Goal: Task Accomplishment & Management: Manage account settings

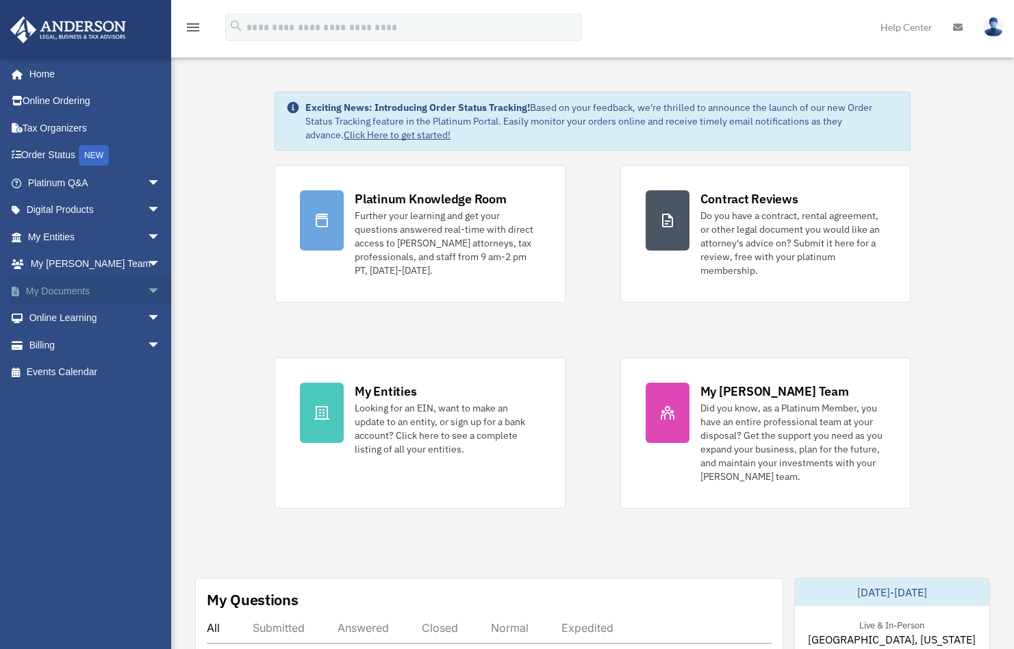
click at [69, 287] on link "My Documents arrow_drop_down" at bounding box center [96, 290] width 172 height 27
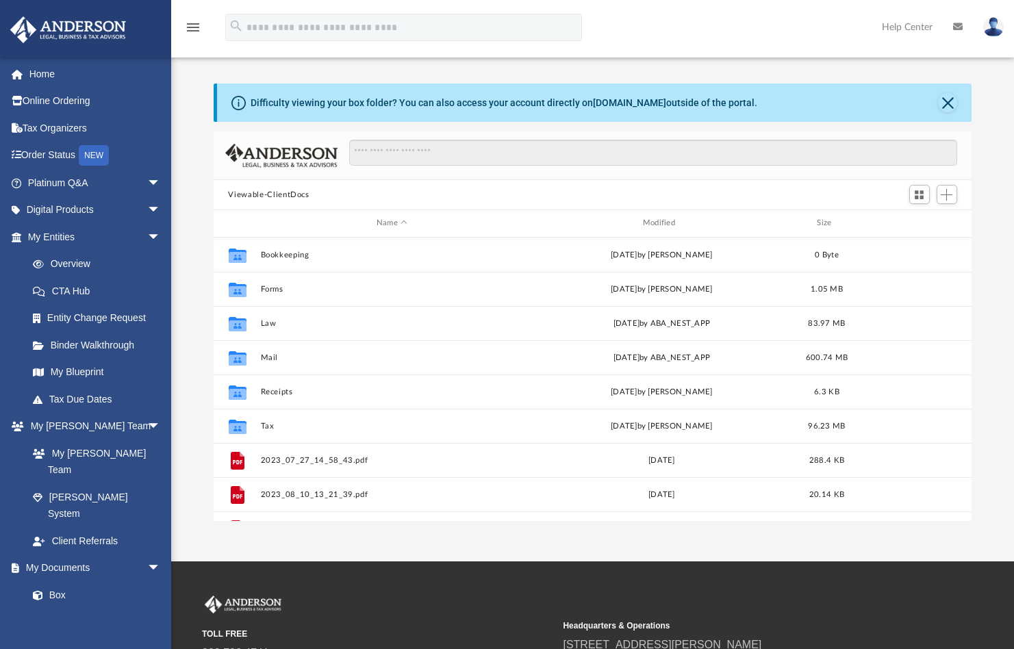
scroll to position [301, 748]
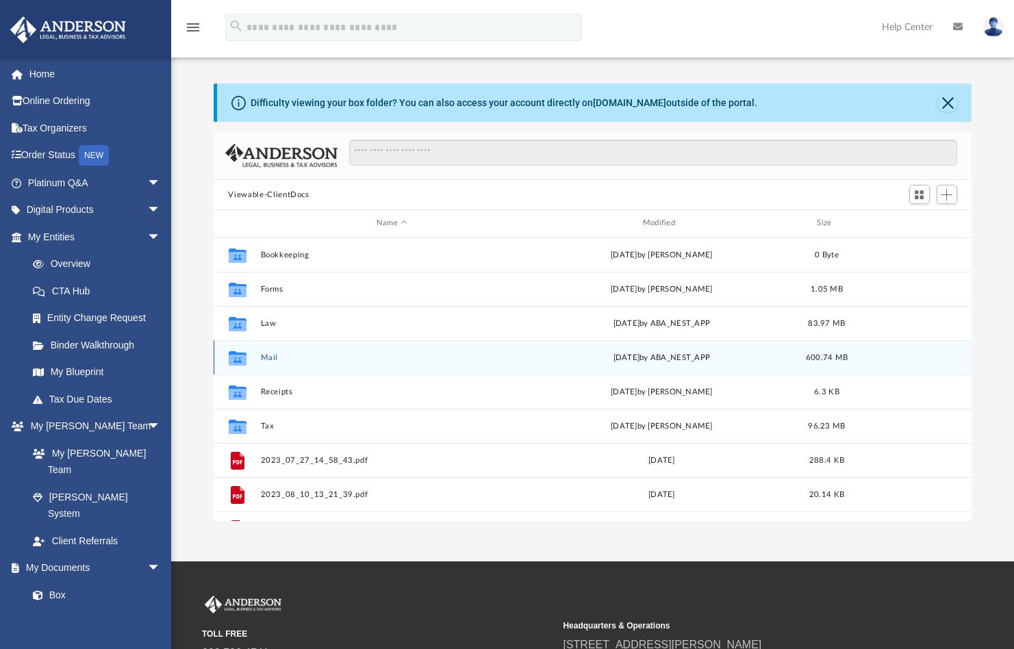
click at [267, 353] on button "Mail" at bounding box center [392, 357] width 264 height 9
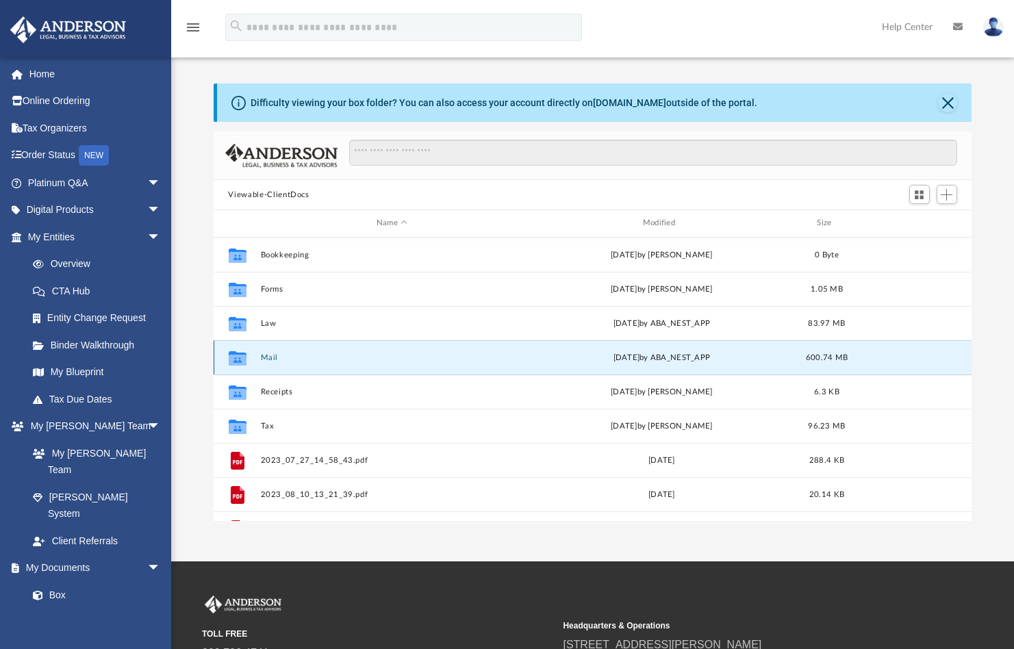
click at [267, 353] on button "Mail" at bounding box center [392, 357] width 264 height 9
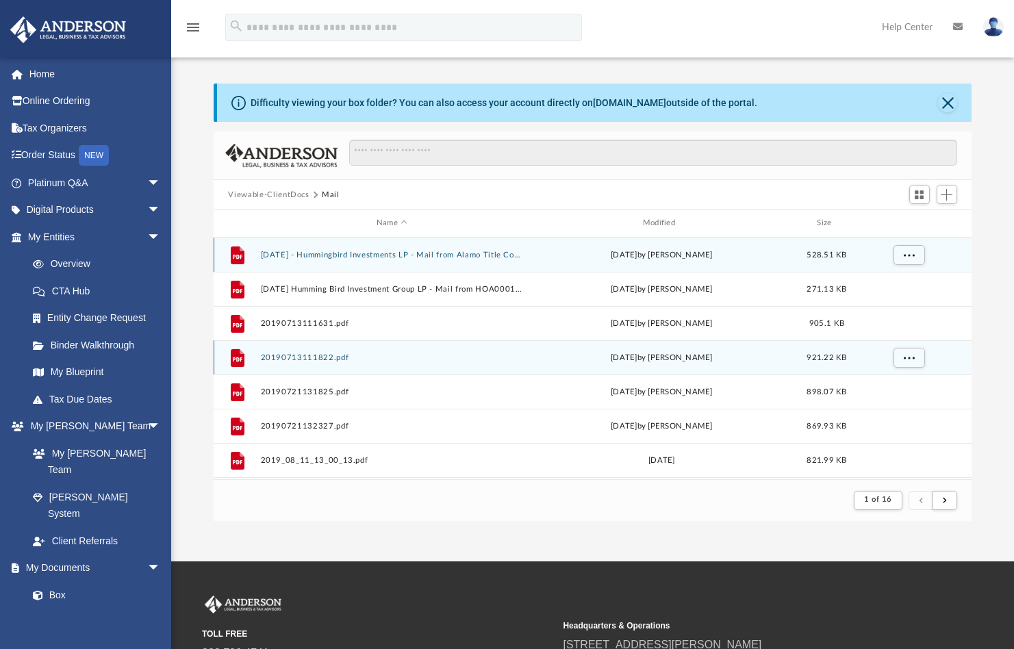
scroll to position [259, 748]
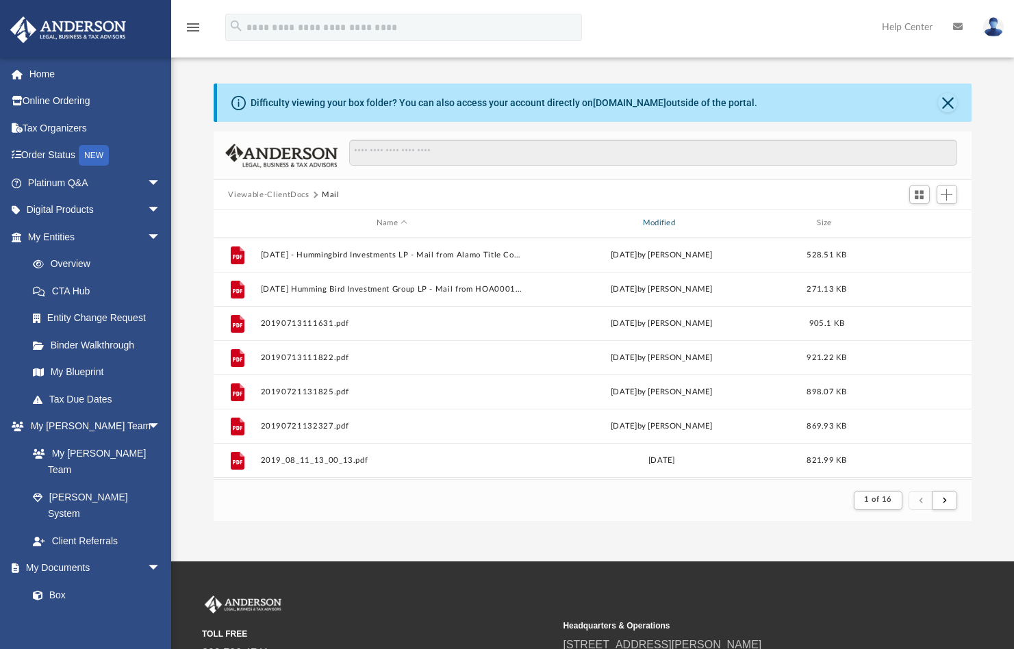
click at [666, 222] on div "Modified" at bounding box center [661, 223] width 264 height 12
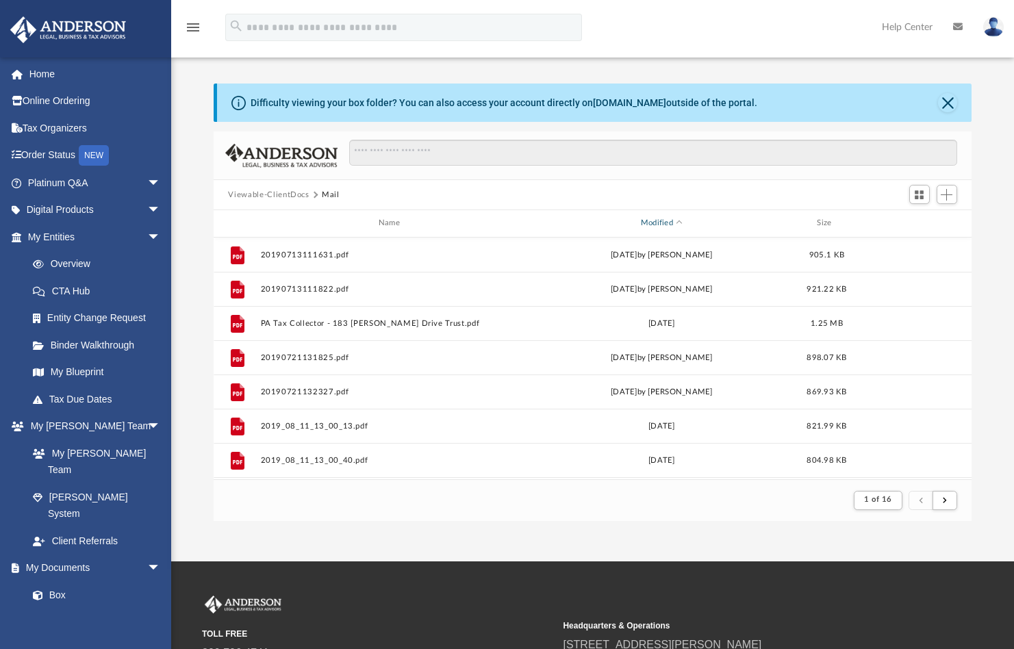
click at [666, 222] on div "Modified" at bounding box center [661, 223] width 264 height 12
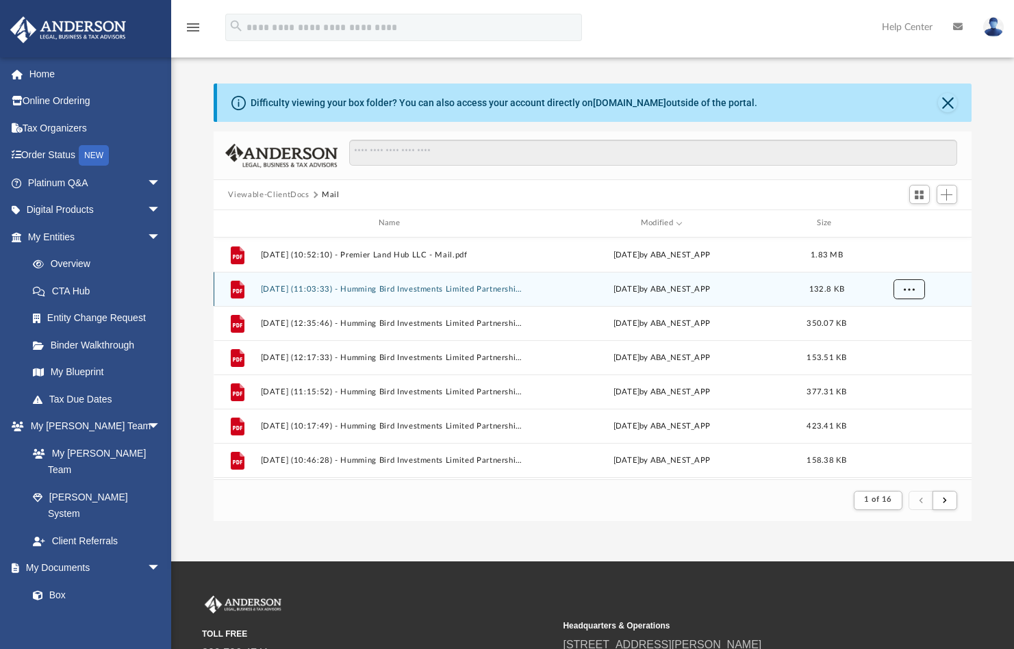
click at [901, 287] on button "More options" at bounding box center [908, 289] width 31 height 21
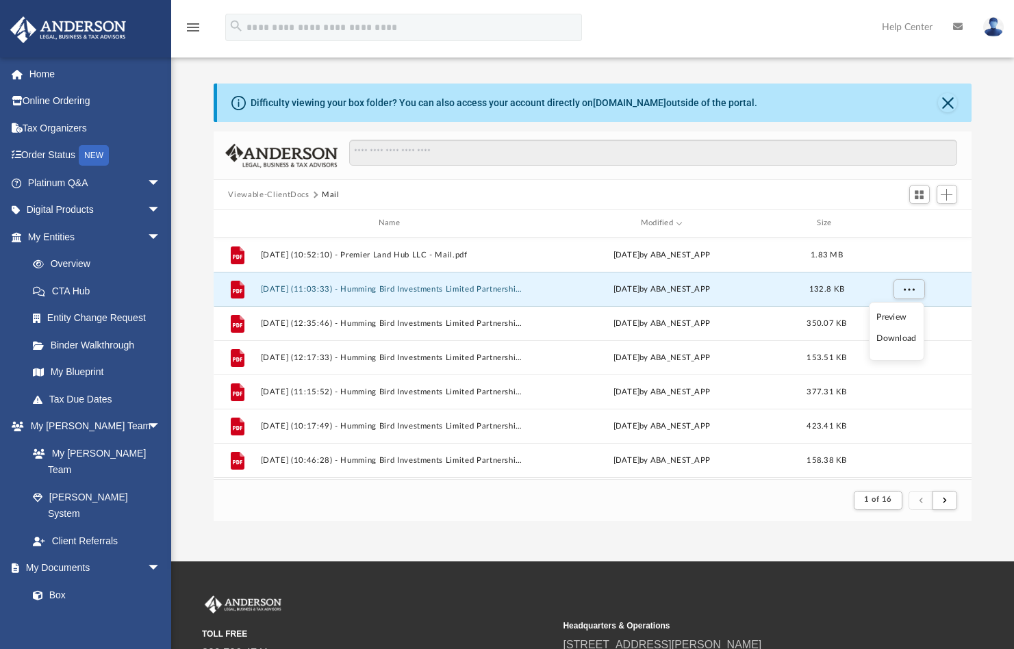
click at [896, 310] on li "Preview" at bounding box center [896, 317] width 40 height 14
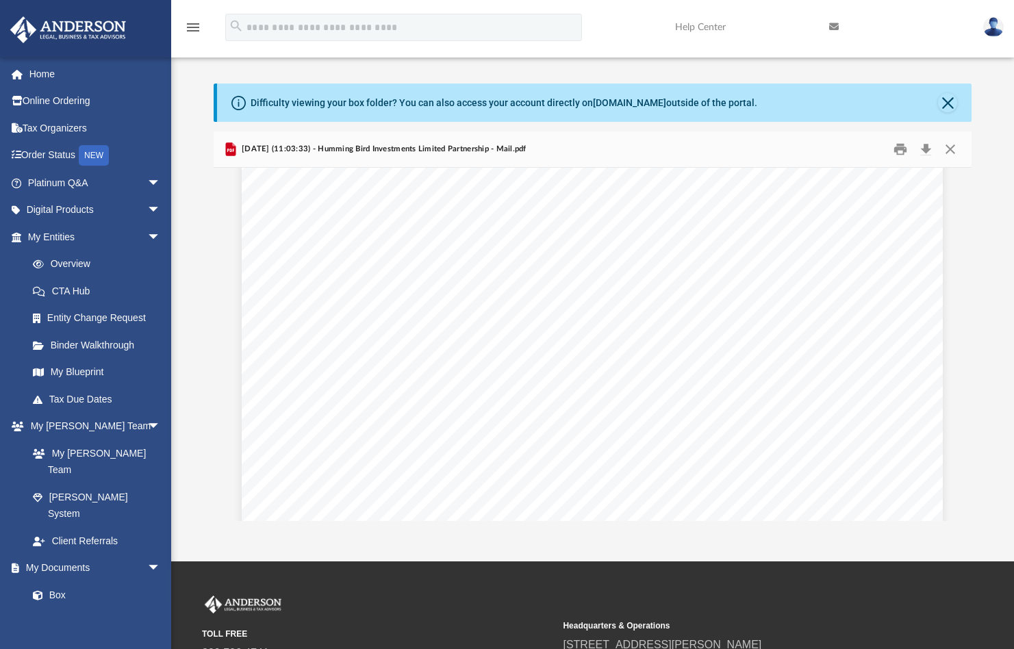
scroll to position [0, 0]
click at [900, 149] on button "Print" at bounding box center [900, 149] width 27 height 21
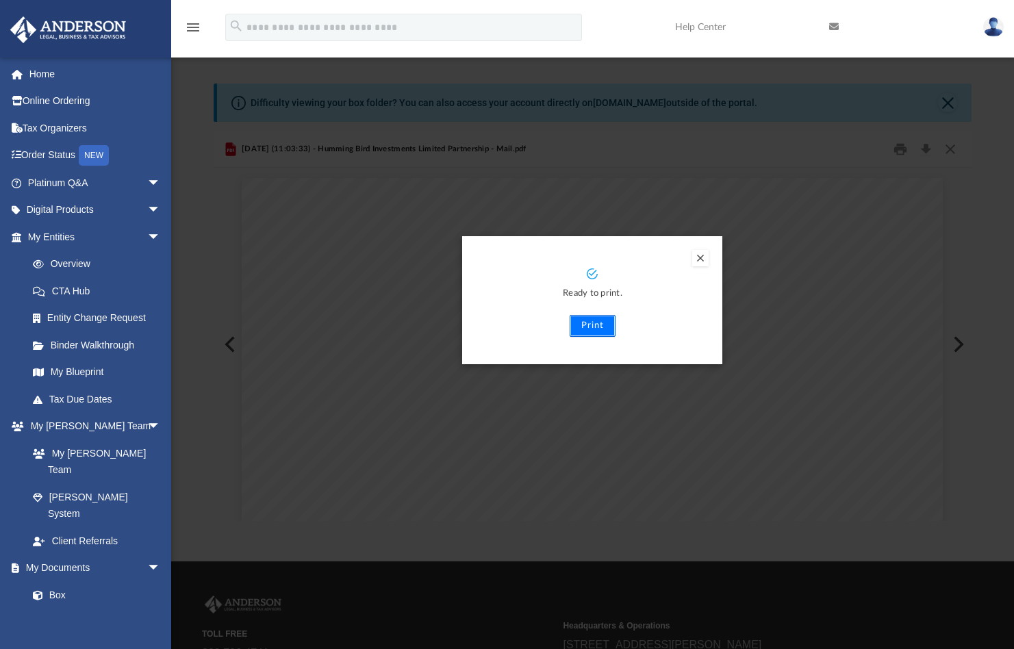
click at [589, 335] on button "Print" at bounding box center [593, 326] width 46 height 22
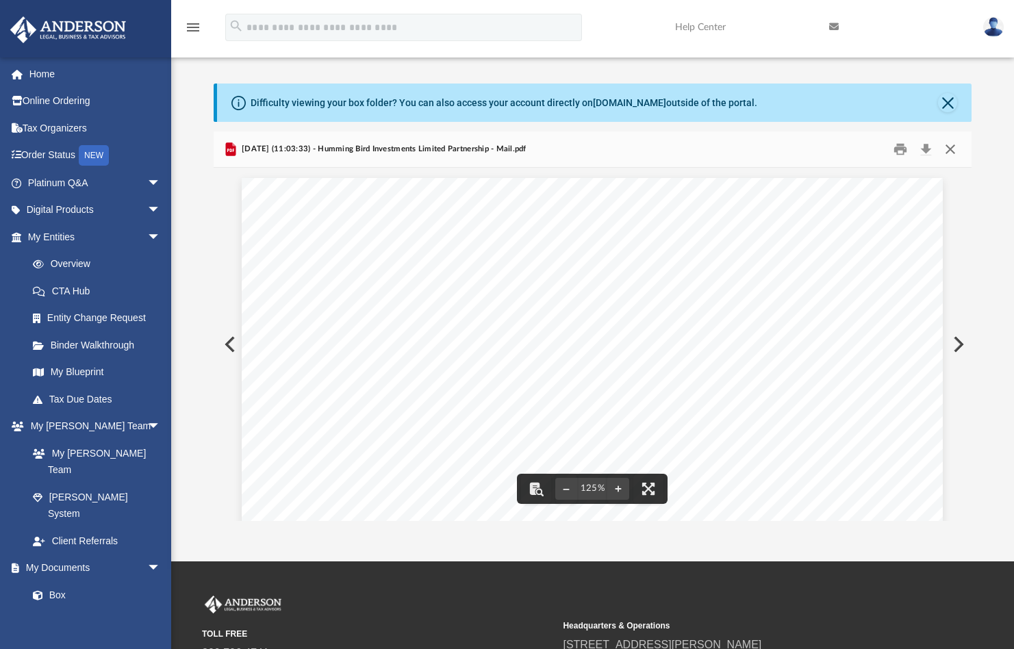
click at [946, 151] on button "Close" at bounding box center [950, 149] width 25 height 21
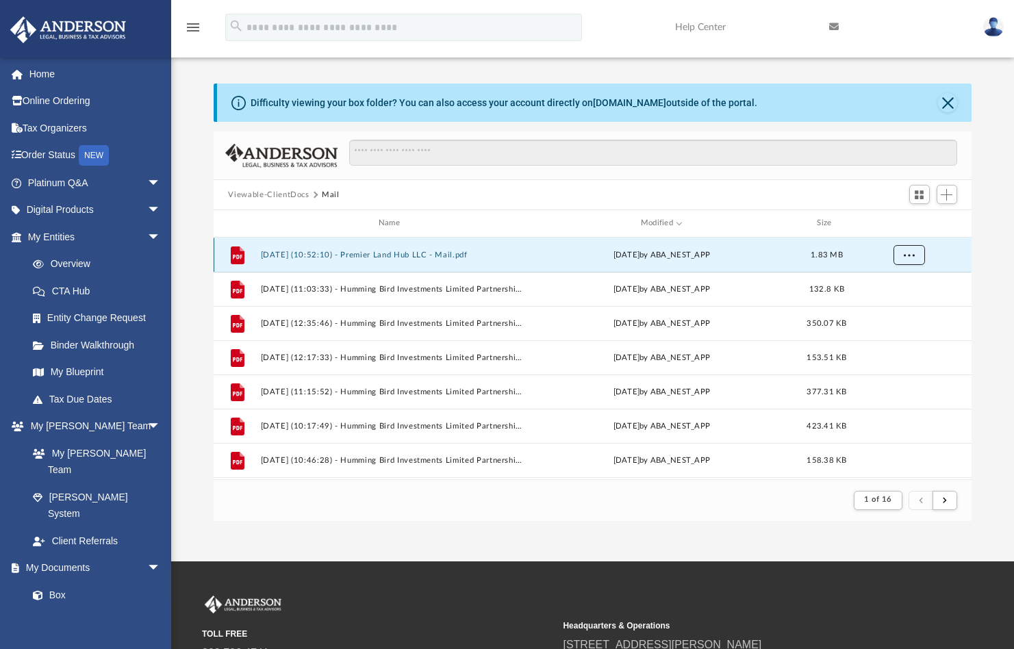
click at [915, 258] on button "More options" at bounding box center [908, 254] width 31 height 21
click at [886, 280] on li "Preview" at bounding box center [896, 283] width 40 height 14
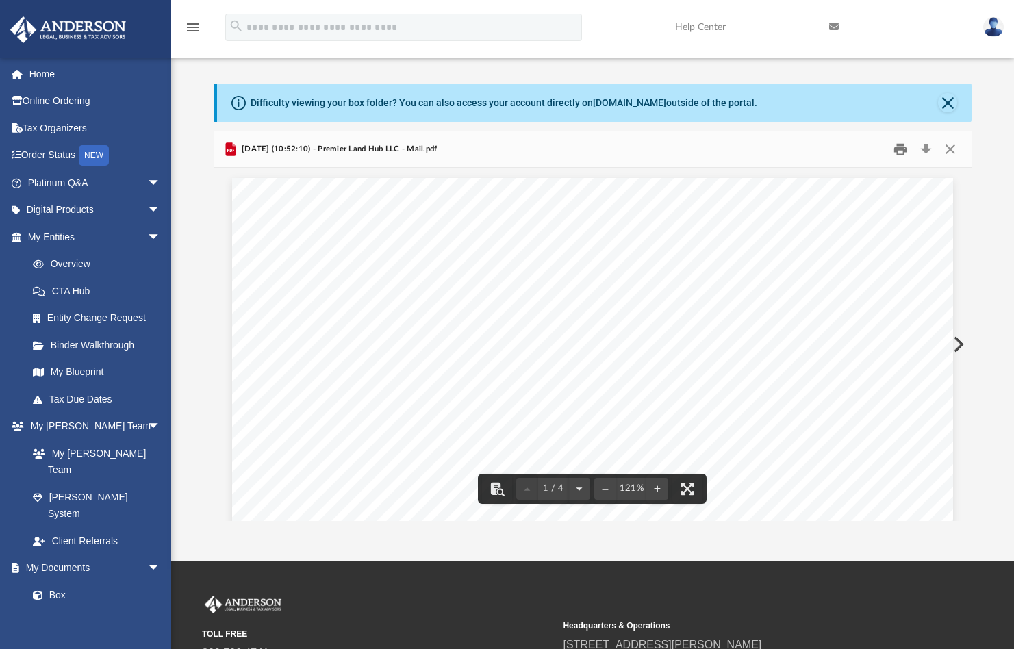
click at [898, 149] on button "Print" at bounding box center [900, 149] width 27 height 21
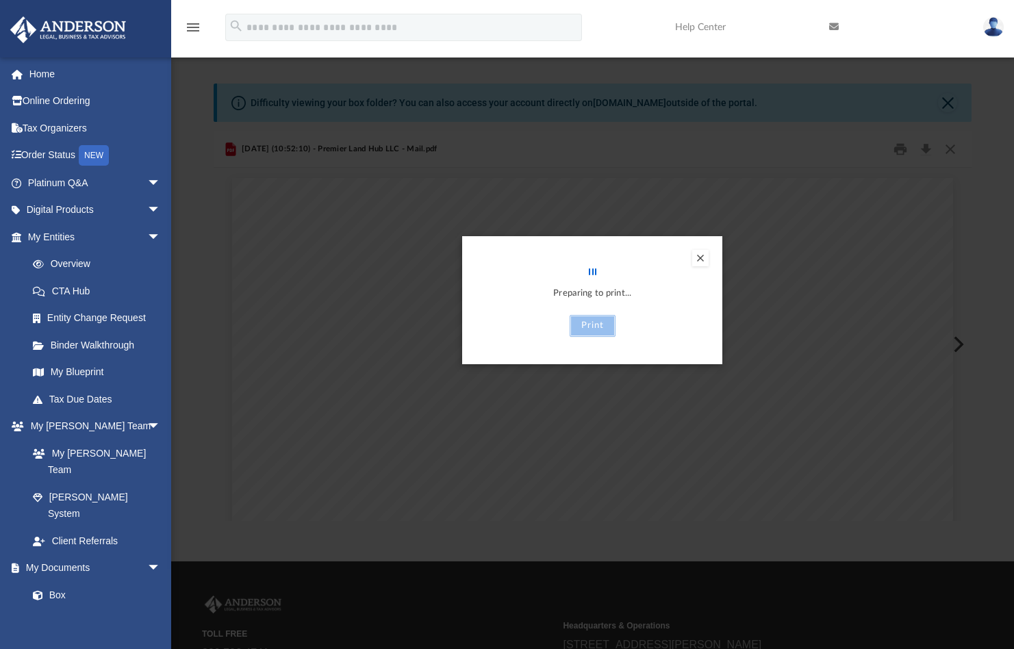
click at [603, 325] on button "Print" at bounding box center [593, 326] width 46 height 22
click at [596, 327] on button "Print" at bounding box center [593, 326] width 46 height 22
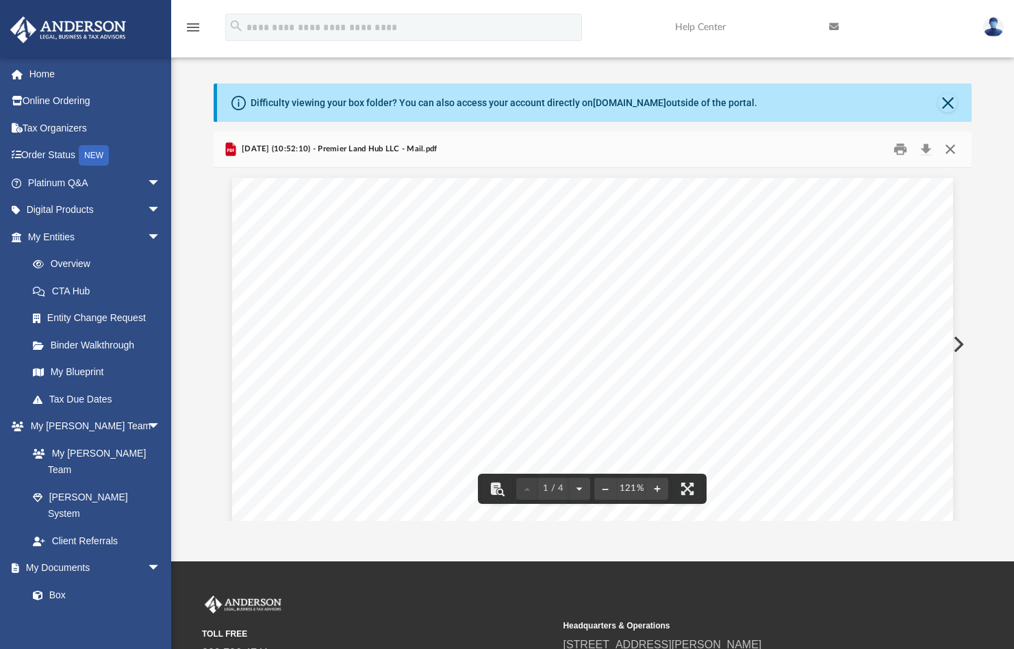
click at [951, 147] on button "Close" at bounding box center [950, 149] width 25 height 21
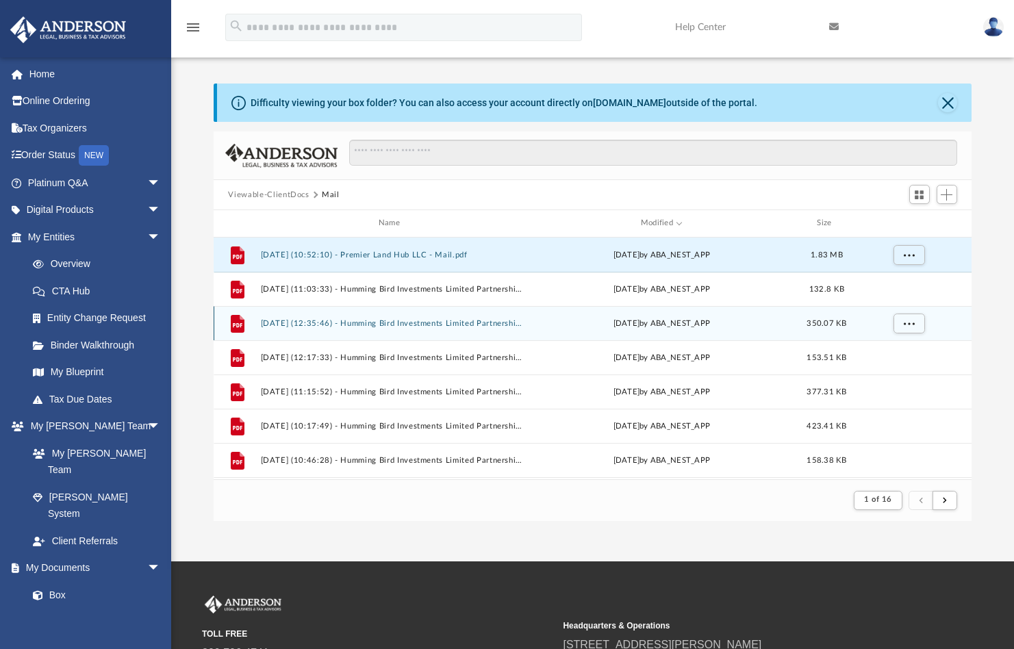
click at [346, 322] on button "[DATE] (12:35:46) - Humming Bird Investments Limited Partnership - Mail.pdf" at bounding box center [392, 323] width 264 height 9
